Goal: Task Accomplishment & Management: Manage account settings

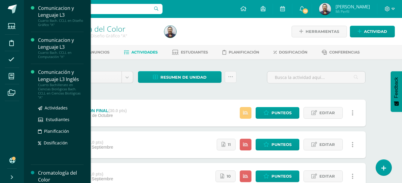
click at [64, 82] on div "Comunicación y Lenguaje L3 Inglés" at bounding box center [60, 76] width 45 height 14
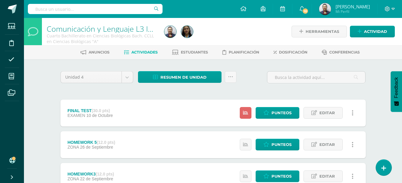
scroll to position [38, 0]
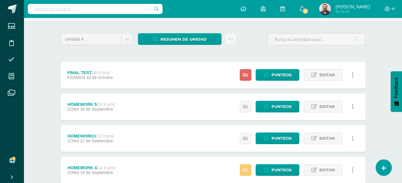
click at [279, 68] on div "Estatus de Actividad: 0 Estudiantes sin calificar 17 Estudiantes con cero Media…" at bounding box center [298, 75] width 135 height 27
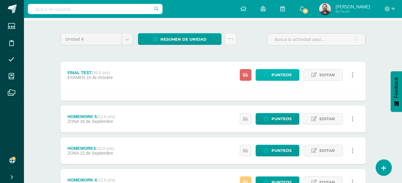
click at [267, 79] on link "Punteos" at bounding box center [277, 75] width 44 height 12
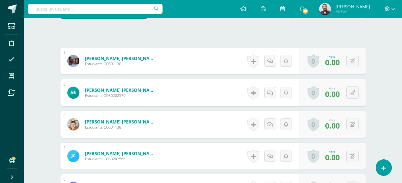
scroll to position [161, 0]
click at [351, 61] on icon at bounding box center [352, 60] width 6 height 5
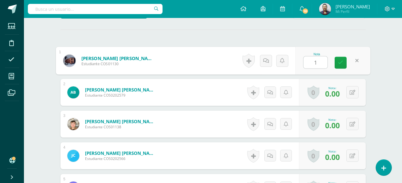
type input "10"
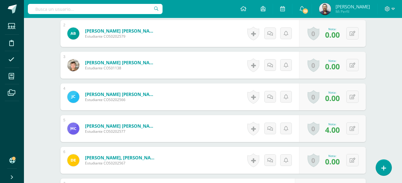
scroll to position [224, 0]
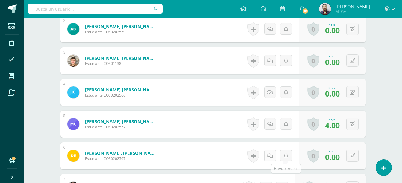
click at [274, 156] on link at bounding box center [270, 156] width 12 height 12
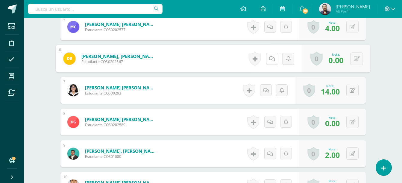
scroll to position [339, 0]
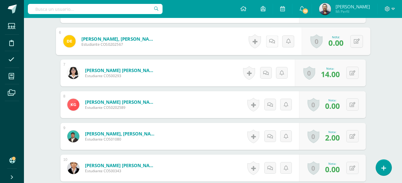
click at [275, 42] on link at bounding box center [272, 41] width 12 height 12
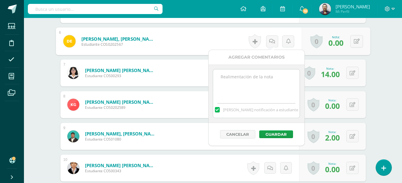
click at [248, 84] on textarea at bounding box center [256, 84] width 86 height 30
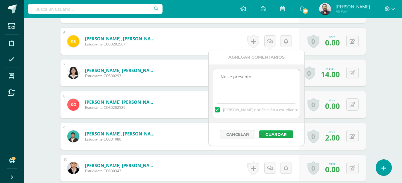
type textarea "No se presentó."
click at [272, 133] on button "Guardar" at bounding box center [276, 134] width 34 height 8
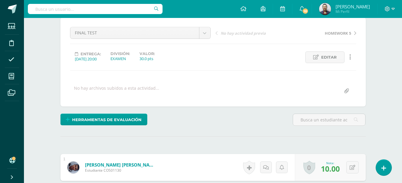
scroll to position [0, 0]
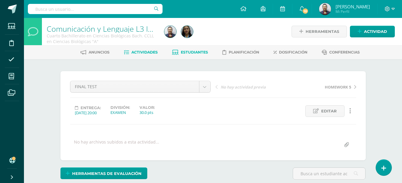
click at [202, 54] on span "Estudiantes" at bounding box center [194, 52] width 27 height 4
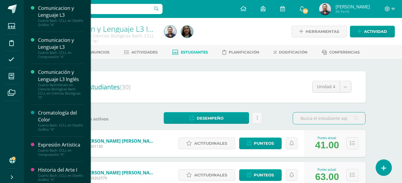
click at [58, 175] on div "Cuarto Bach. CCLL en Diseño Gráfico "A"" at bounding box center [60, 177] width 45 height 8
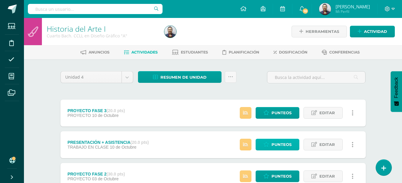
click at [272, 144] on span "Punteos" at bounding box center [281, 144] width 20 height 11
click at [274, 145] on span "Punteos" at bounding box center [281, 144] width 20 height 11
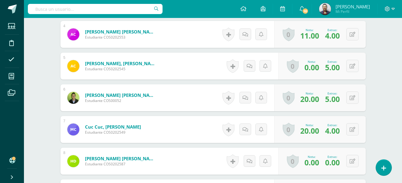
scroll to position [321, 0]
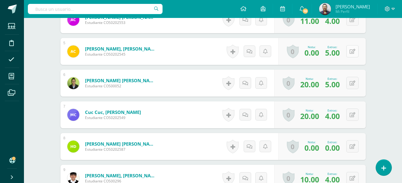
click at [350, 55] on button at bounding box center [352, 51] width 12 height 12
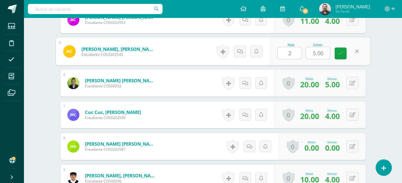
type input "20"
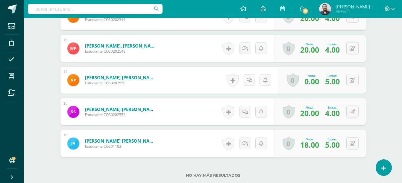
scroll to position [620, 0]
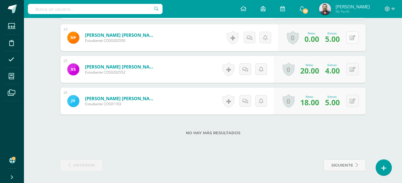
click at [352, 37] on button at bounding box center [352, 37] width 12 height 12
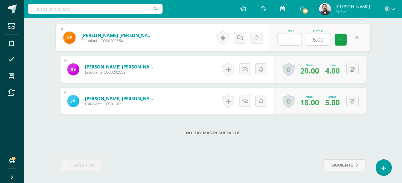
type input "14"
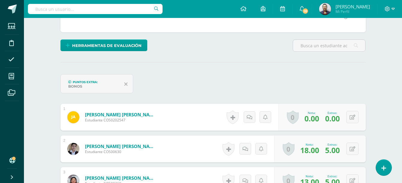
scroll to position [0, 0]
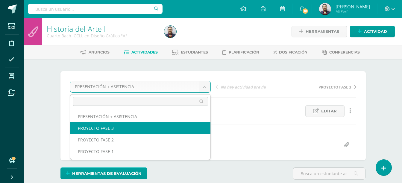
select select "/dashboard/teacher/grade-activity/124774/"
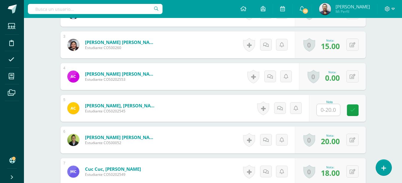
scroll to position [241, 0]
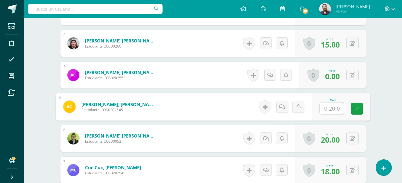
click at [327, 106] on input "text" at bounding box center [331, 109] width 24 height 12
type input "0"
type input "20"
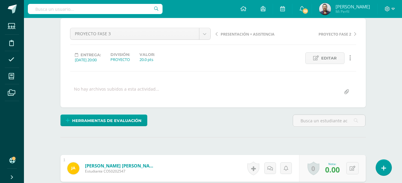
scroll to position [0, 0]
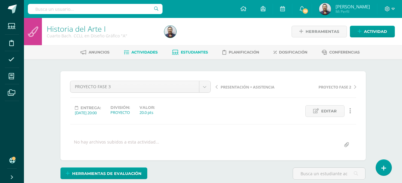
click at [191, 53] on span "Estudiantes" at bounding box center [194, 52] width 27 height 4
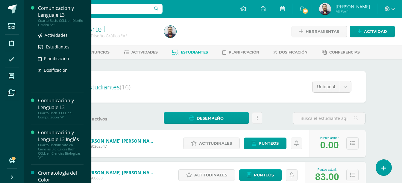
click at [54, 24] on div "Cuarto Bach. CCLL en Diseño Gráfico "A"" at bounding box center [60, 23] width 45 height 8
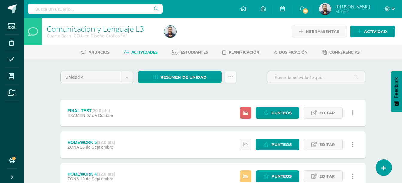
click at [231, 75] on icon at bounding box center [230, 76] width 5 height 5
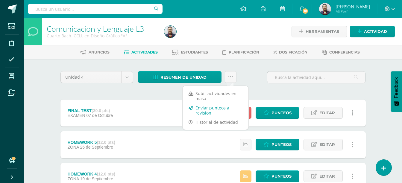
click at [216, 110] on link "Enviar punteos a revision" at bounding box center [215, 110] width 66 height 14
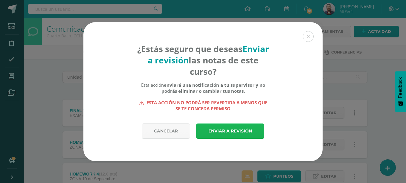
click at [224, 132] on link "Enviar a revisión" at bounding box center [230, 131] width 68 height 15
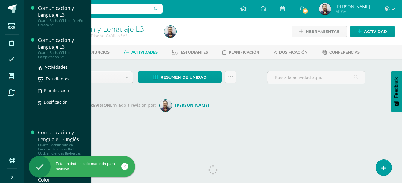
click at [58, 46] on div "Comunicacion y Lenguaje L3" at bounding box center [60, 44] width 45 height 14
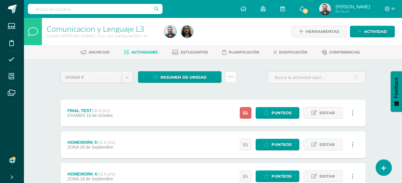
click at [231, 76] on icon at bounding box center [230, 76] width 5 height 5
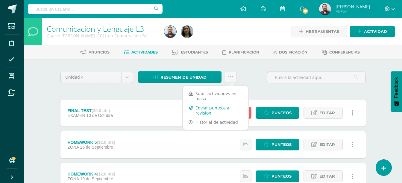
click at [228, 108] on link "Enviar punteos a revision" at bounding box center [215, 110] width 66 height 14
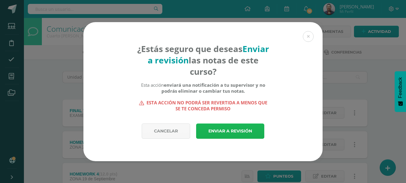
click at [223, 134] on link "Enviar a revisión" at bounding box center [230, 131] width 68 height 15
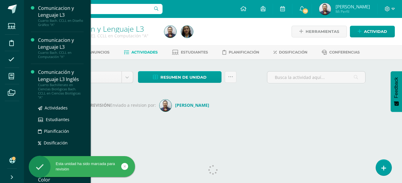
click at [60, 93] on div "Cuarto Bachillerato en Ciencias Biológicas Bach. CCLL en Ciencias Biológicas "A"" at bounding box center [60, 91] width 45 height 17
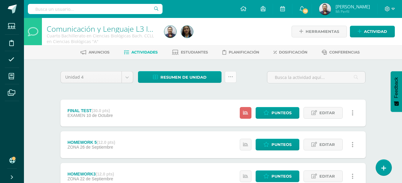
click at [233, 77] on link at bounding box center [231, 77] width 12 height 12
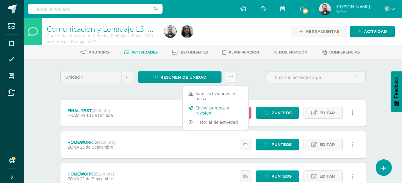
click at [211, 108] on link "Enviar punteos a revision" at bounding box center [215, 110] width 66 height 14
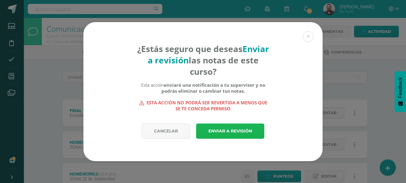
click at [218, 127] on link "Enviar a revisión" at bounding box center [230, 131] width 68 height 15
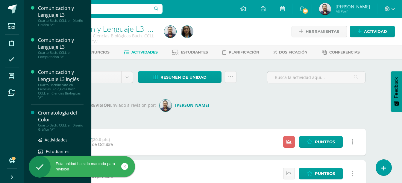
click at [50, 113] on div "Cromatología del Color" at bounding box center [60, 116] width 45 height 14
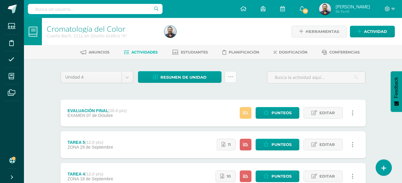
click at [232, 77] on icon at bounding box center [230, 76] width 5 height 5
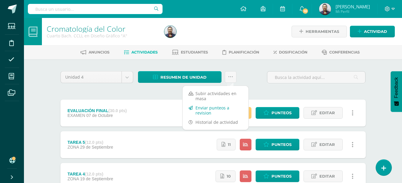
click at [224, 108] on link "Enviar punteos a revision" at bounding box center [215, 110] width 66 height 14
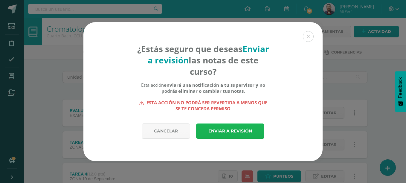
click at [215, 125] on link "Enviar a revisión" at bounding box center [230, 131] width 68 height 15
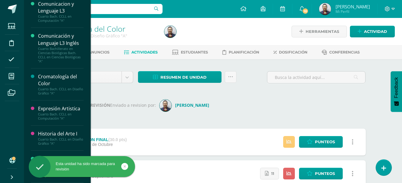
scroll to position [40, 0]
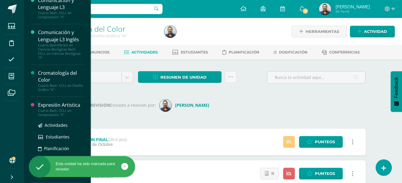
click at [67, 107] on div "Expresión Artistica" at bounding box center [60, 105] width 45 height 7
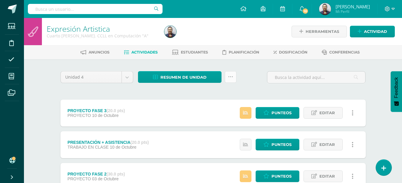
click at [230, 80] on link at bounding box center [231, 77] width 12 height 12
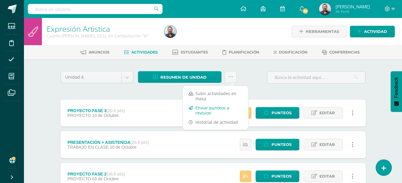
click at [217, 107] on link "Enviar punteos a revision" at bounding box center [215, 110] width 66 height 14
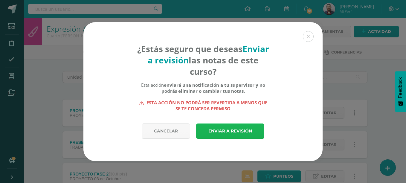
click at [222, 130] on link "Enviar a revisión" at bounding box center [230, 131] width 68 height 15
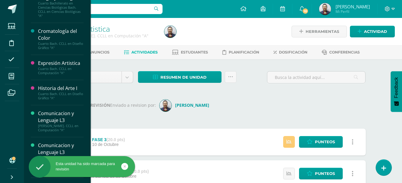
scroll to position [83, 0]
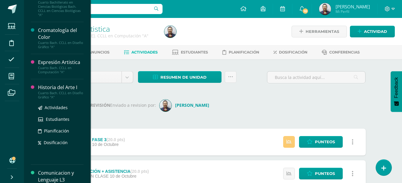
click at [67, 86] on div "Historia del Arte I" at bounding box center [60, 87] width 45 height 7
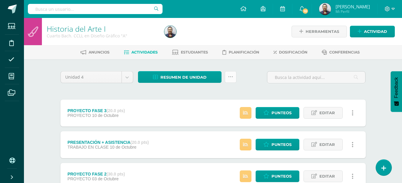
click at [229, 76] on icon at bounding box center [230, 76] width 5 height 5
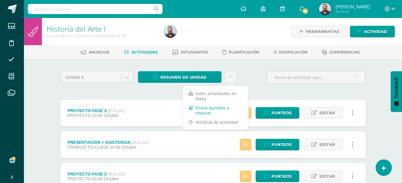
click at [226, 104] on link "Enviar punteos a revision" at bounding box center [215, 110] width 66 height 14
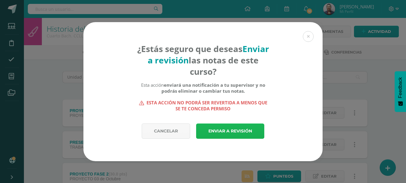
click at [224, 129] on link "Enviar a revisión" at bounding box center [230, 131] width 68 height 15
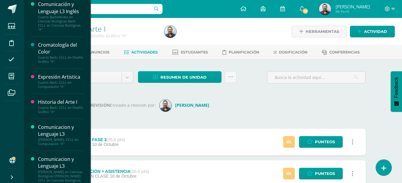
scroll to position [65, 0]
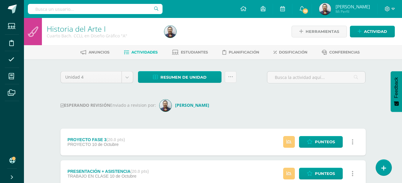
click at [224, 111] on div "Unidad 4 Unidad 1 Unidad 2 Unidad 3 Unidad 4 Resumen de unidad Descargar como H…" at bounding box center [213, 174] width 310 height 207
click at [384, 10] on div at bounding box center [389, 9] width 25 height 18
click at [393, 10] on icon at bounding box center [392, 9] width 3 height 2
click at [377, 41] on span "Cerrar sesión" at bounding box center [374, 41] width 27 height 6
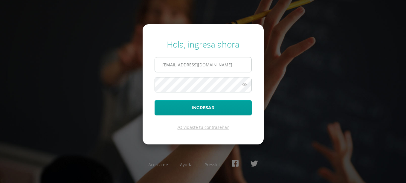
click at [232, 67] on input "[EMAIL_ADDRESS][DOMAIN_NAME]" at bounding box center [203, 64] width 97 height 15
type input "[EMAIL_ADDRESS][DOMAIN_NAME]"
click at [155, 100] on button "Ingresar" at bounding box center [203, 107] width 97 height 15
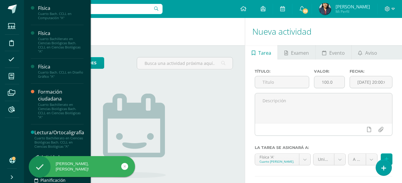
click at [49, 143] on div "Cuarto Bachillerato en Ciencias Biológicas Bach. CCLL en Ciencias Biológicas "A"" at bounding box center [59, 142] width 50 height 13
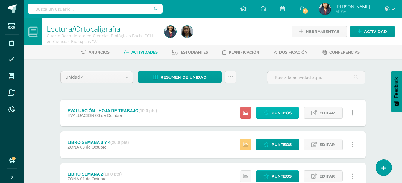
click at [282, 109] on span "Punteos" at bounding box center [281, 112] width 20 height 11
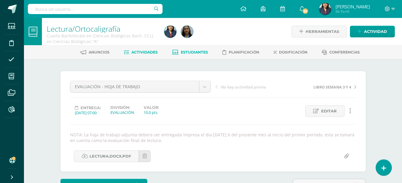
scroll to position [0, 0]
click at [203, 55] on link "Estudiantes" at bounding box center [190, 52] width 36 height 10
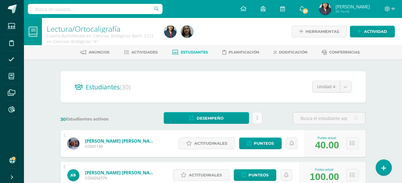
click at [256, 121] on link at bounding box center [257, 118] width 10 height 12
click at [134, 53] on span "Actividades" at bounding box center [144, 52] width 26 height 4
